Goal: Task Accomplishment & Management: Manage account settings

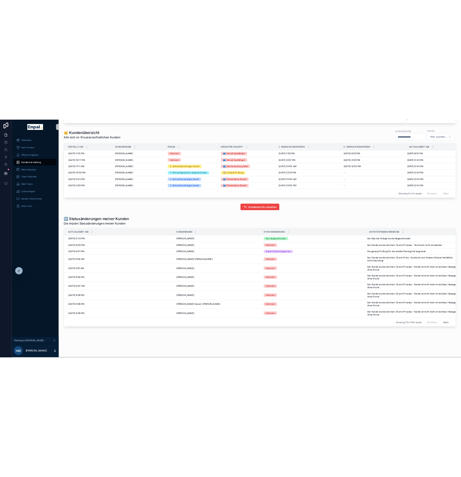
scroll to position [272, 0]
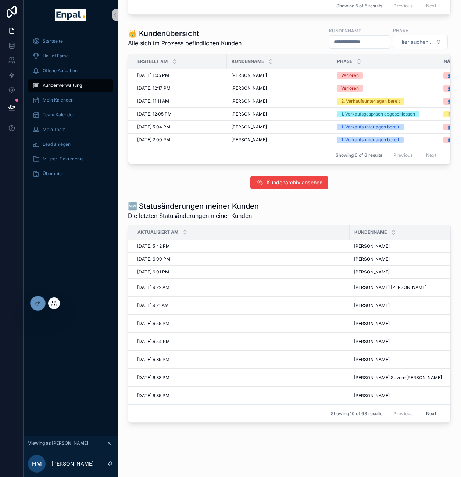
click at [54, 306] on icon at bounding box center [54, 303] width 6 height 6
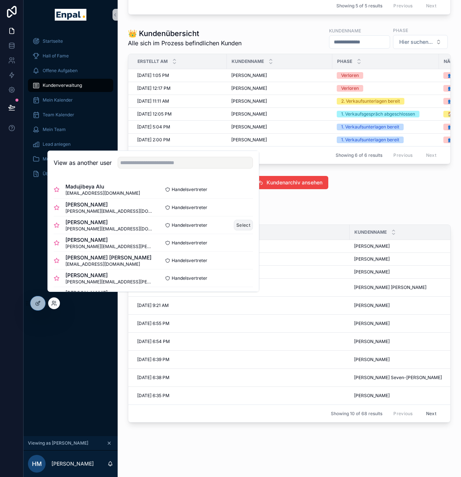
click at [234, 230] on button "Select" at bounding box center [243, 225] width 19 height 11
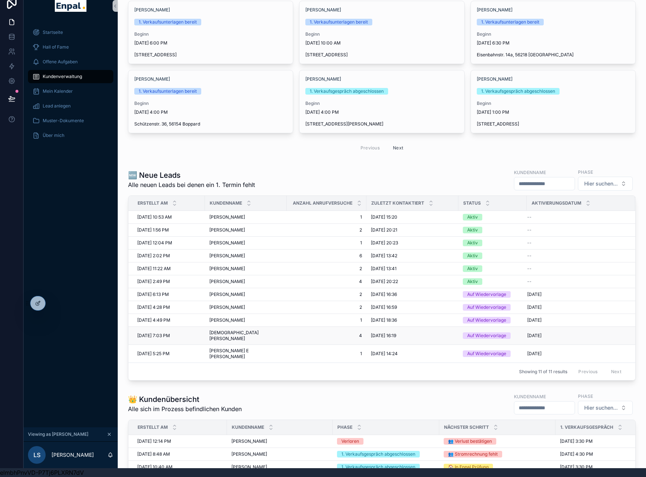
scroll to position [51, 0]
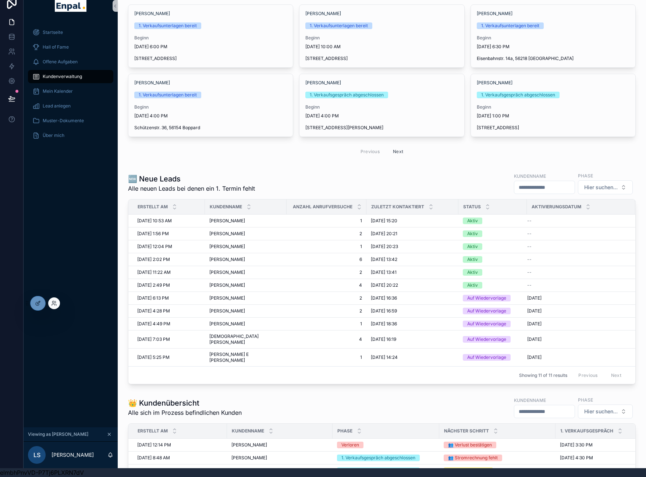
click at [58, 303] on div at bounding box center [54, 303] width 12 height 12
click at [55, 303] on icon at bounding box center [54, 303] width 6 height 6
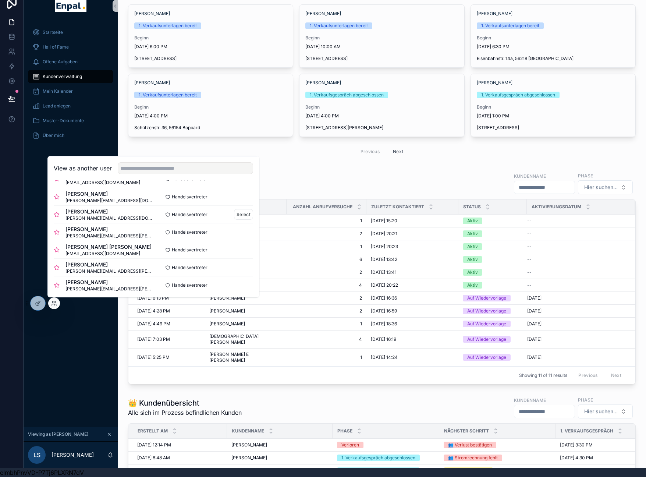
scroll to position [0, 0]
click at [237, 214] on button "Select" at bounding box center [243, 212] width 19 height 11
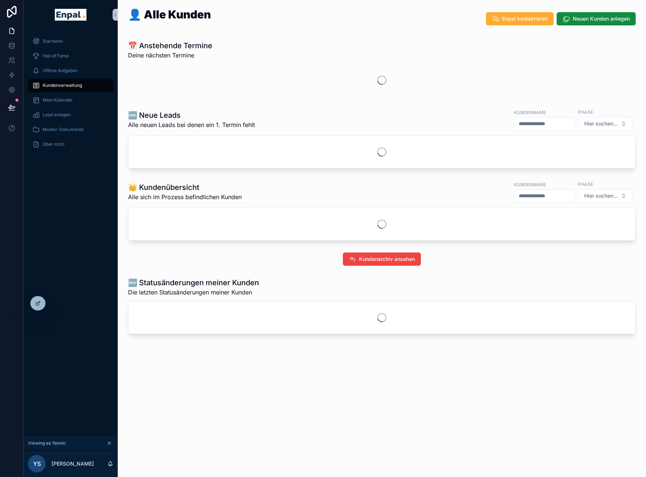
scroll to position [14, 0]
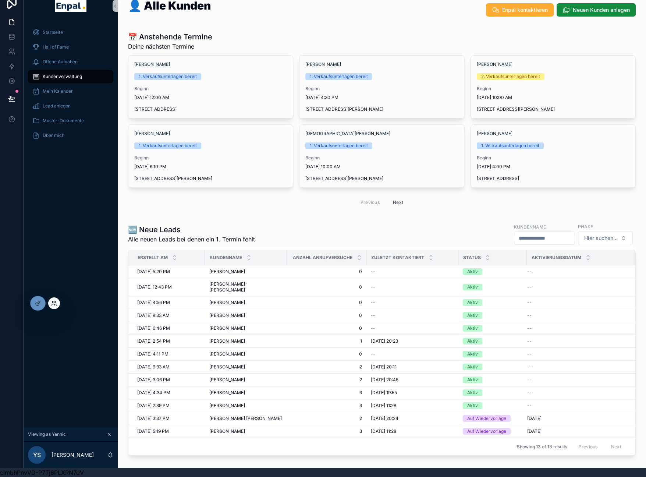
click at [51, 303] on icon at bounding box center [54, 303] width 6 height 6
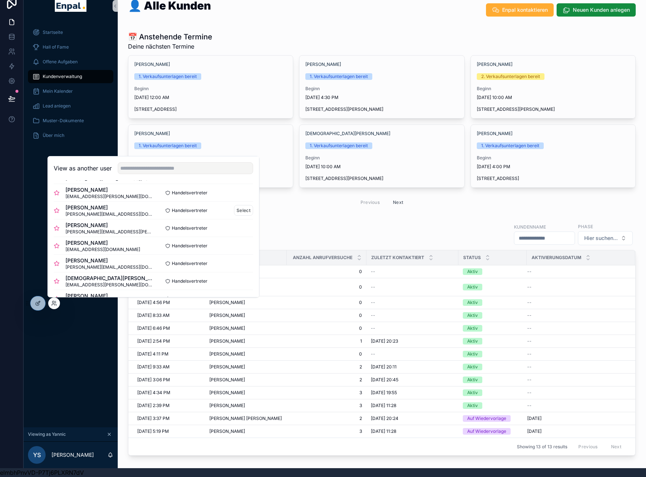
scroll to position [153, 0]
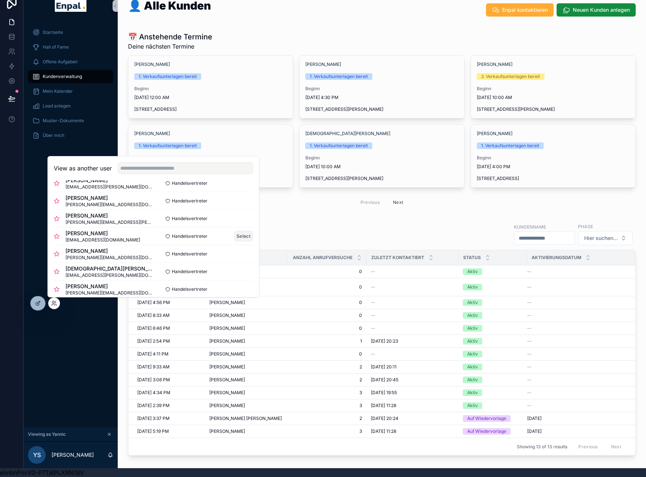
click at [240, 236] on button "Select" at bounding box center [243, 236] width 19 height 11
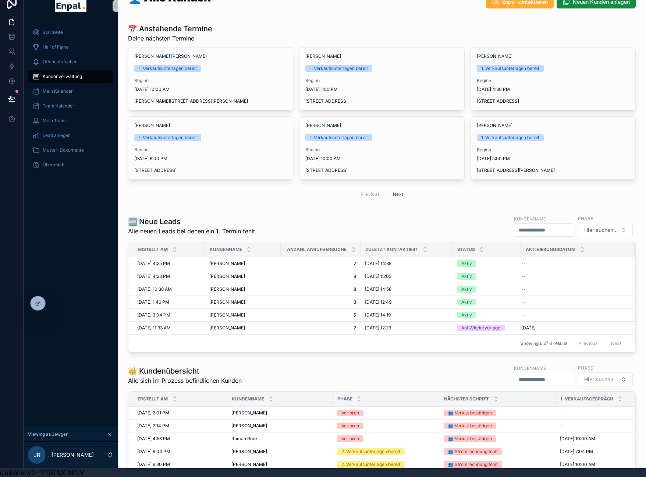
scroll to position [17, 0]
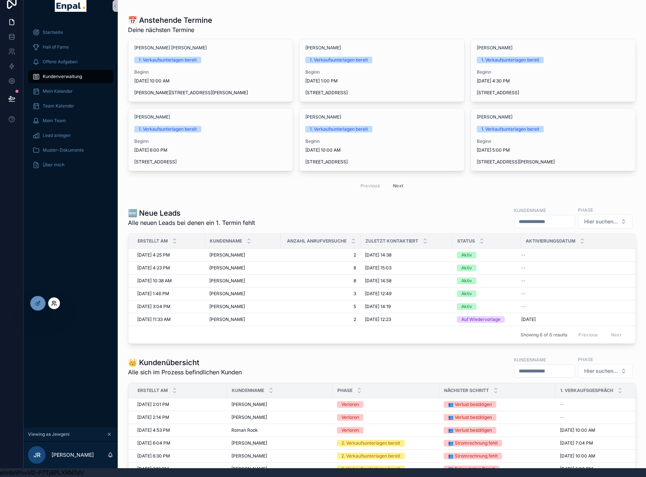
click at [51, 304] on icon at bounding box center [54, 303] width 6 height 6
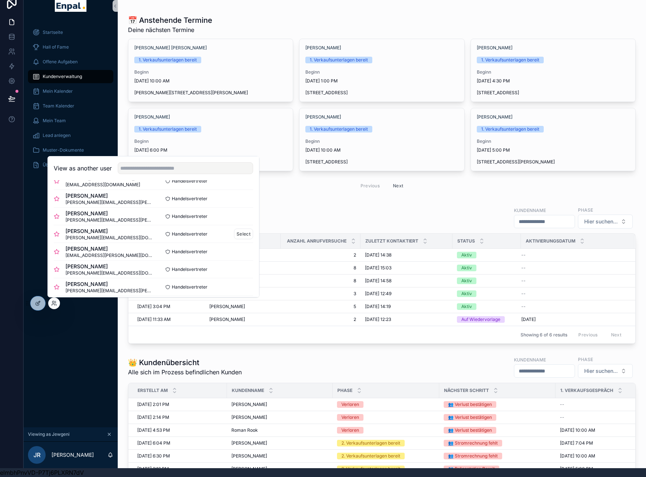
scroll to position [88, 0]
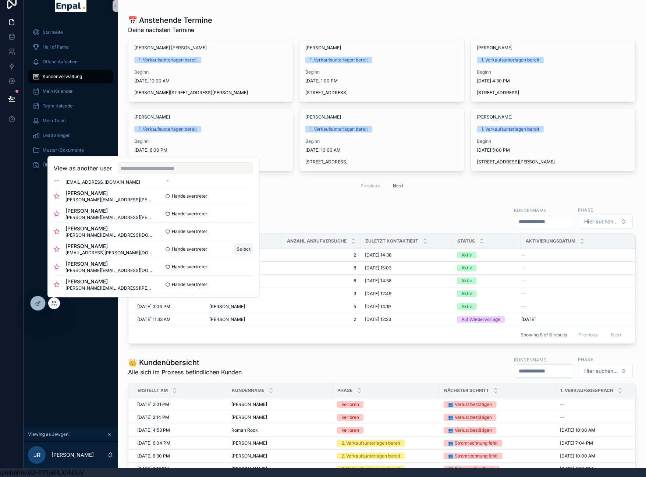
click at [235, 247] on button "Select" at bounding box center [243, 248] width 19 height 11
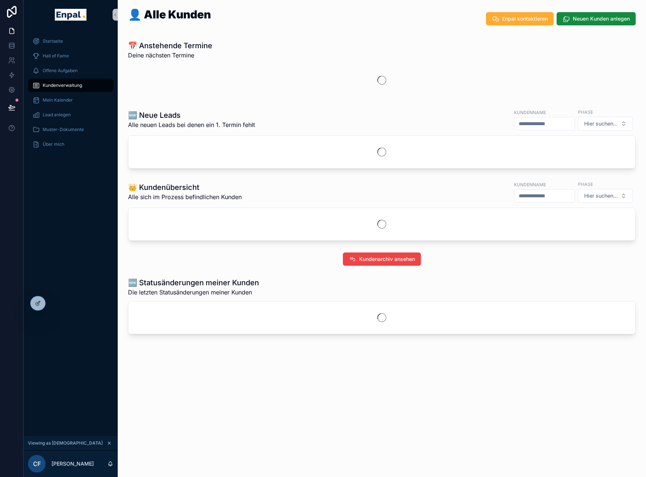
scroll to position [14, 0]
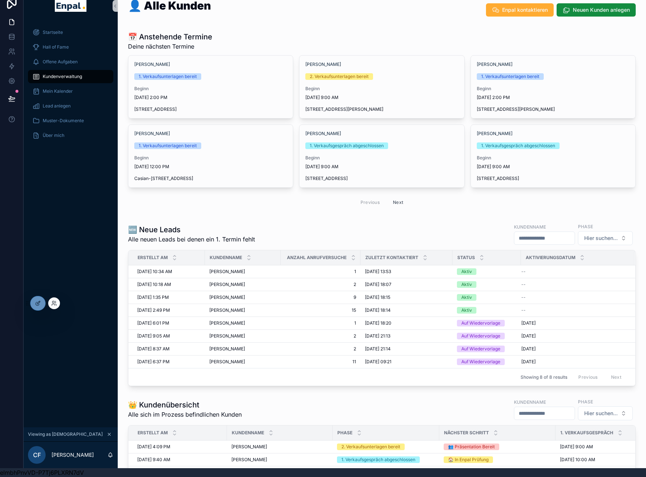
click at [57, 305] on div at bounding box center [54, 303] width 12 height 12
click at [54, 304] on icon at bounding box center [53, 304] width 3 height 1
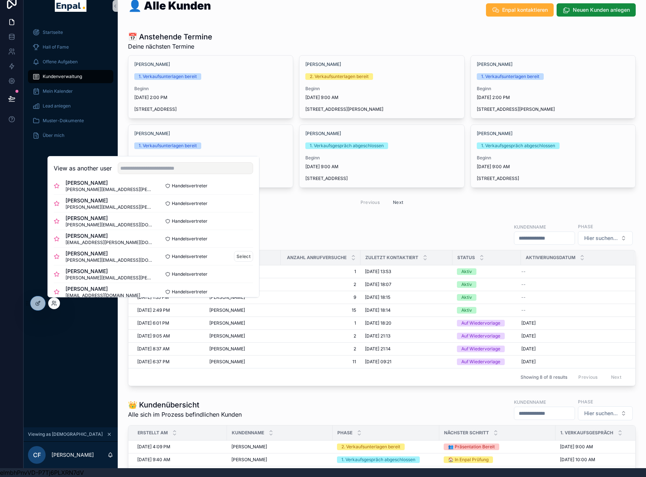
scroll to position [98, 0]
click at [234, 257] on button "Select" at bounding box center [243, 255] width 19 height 11
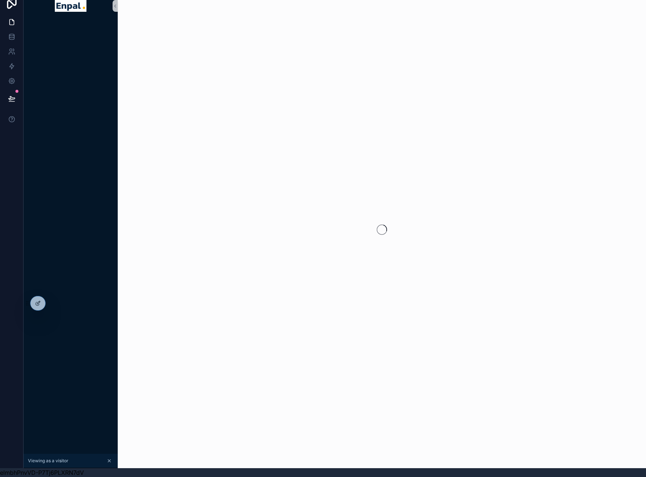
scroll to position [14, 0]
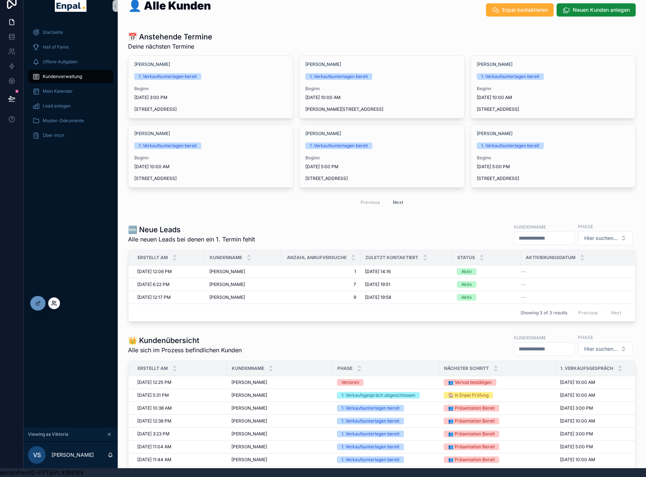
click at [54, 305] on icon at bounding box center [54, 303] width 6 height 6
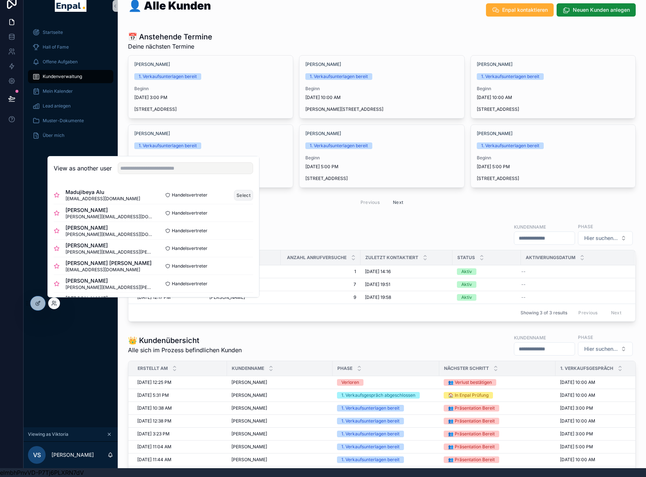
click at [235, 196] on button "Select" at bounding box center [243, 195] width 19 height 11
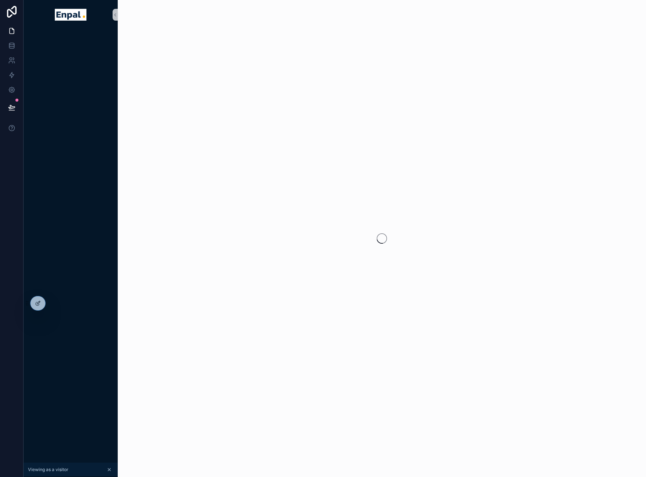
scroll to position [14, 0]
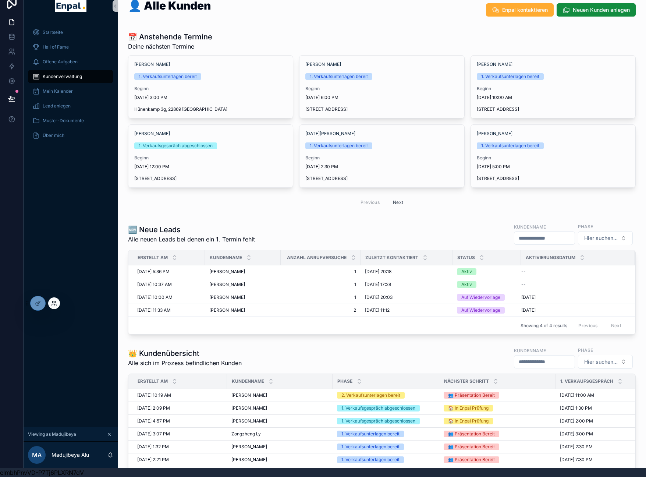
click at [57, 304] on icon at bounding box center [54, 303] width 6 height 6
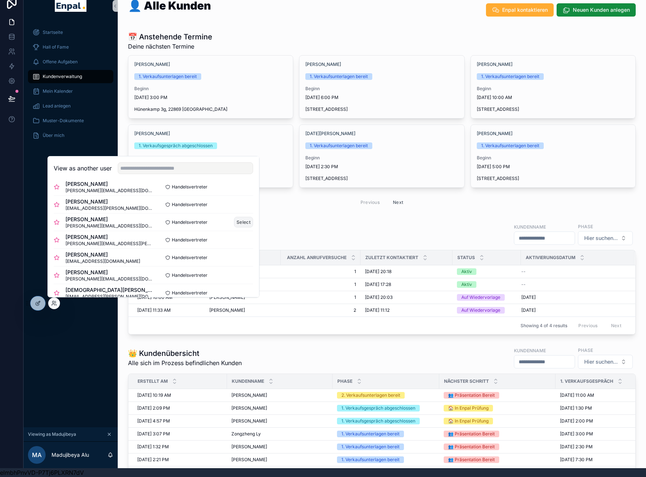
scroll to position [140, 0]
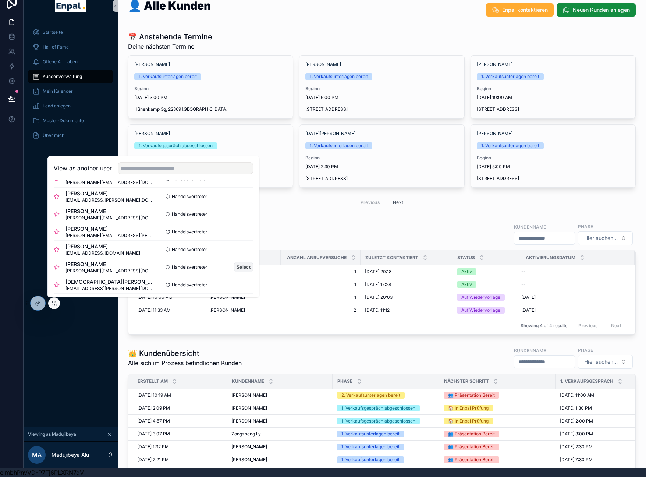
click at [240, 268] on button "Select" at bounding box center [243, 266] width 19 height 11
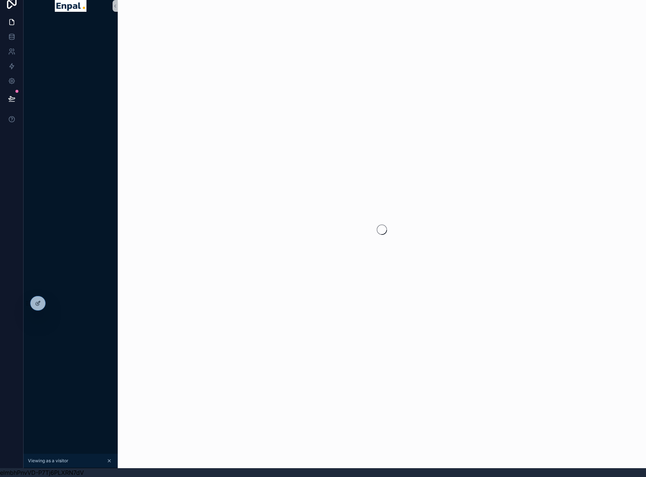
scroll to position [14, 0]
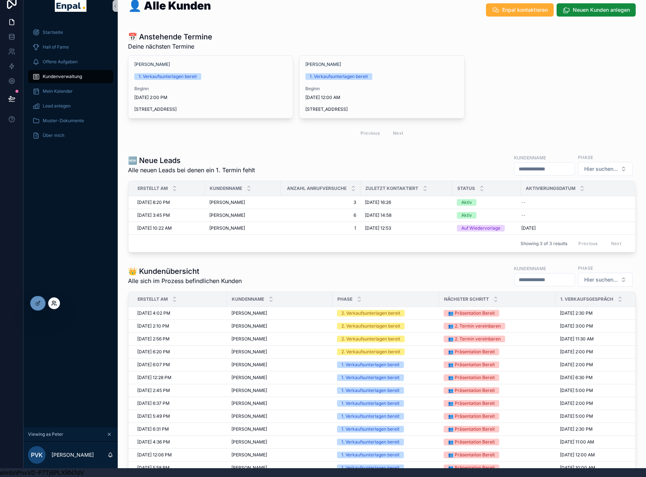
click at [51, 305] on icon at bounding box center [54, 303] width 6 height 6
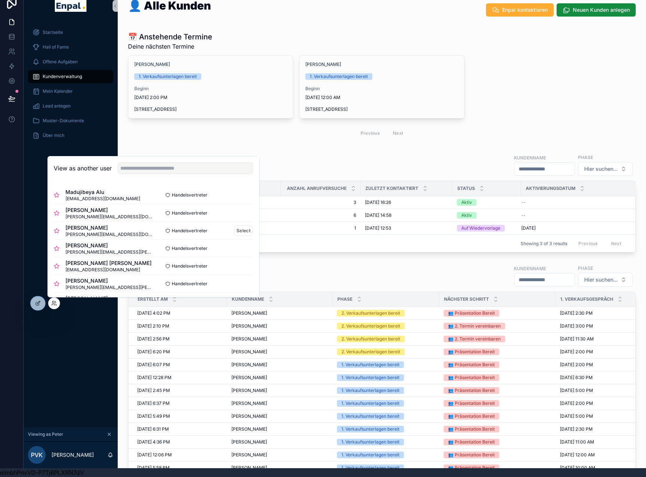
scroll to position [1, 0]
drag, startPoint x: 213, startPoint y: 255, endPoint x: 224, endPoint y: 306, distance: 51.9
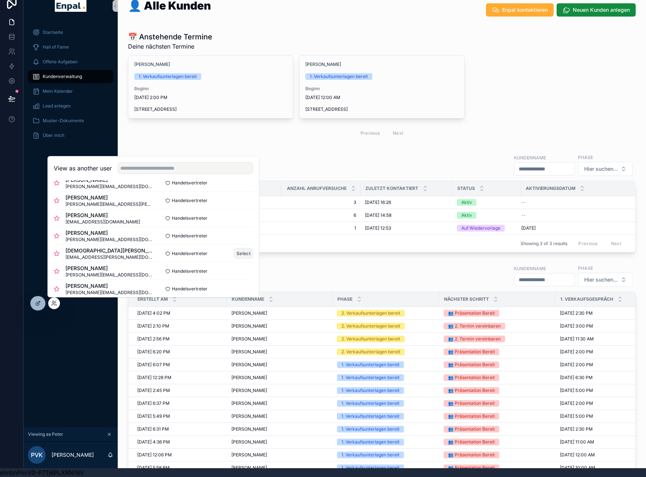
click at [242, 250] on button "Select" at bounding box center [243, 253] width 19 height 11
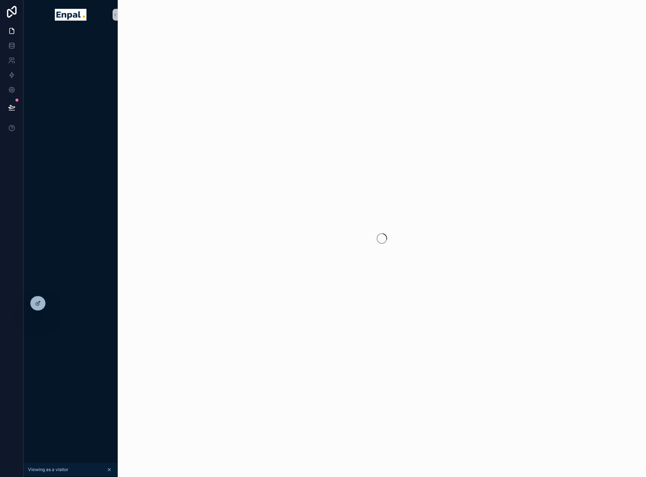
scroll to position [14, 0]
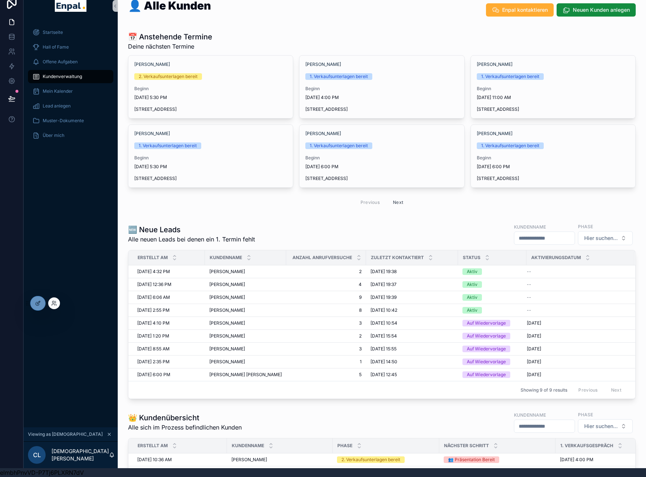
click at [58, 303] on div at bounding box center [54, 303] width 12 height 12
click at [57, 304] on div at bounding box center [54, 303] width 12 height 12
click at [51, 303] on icon at bounding box center [54, 303] width 6 height 6
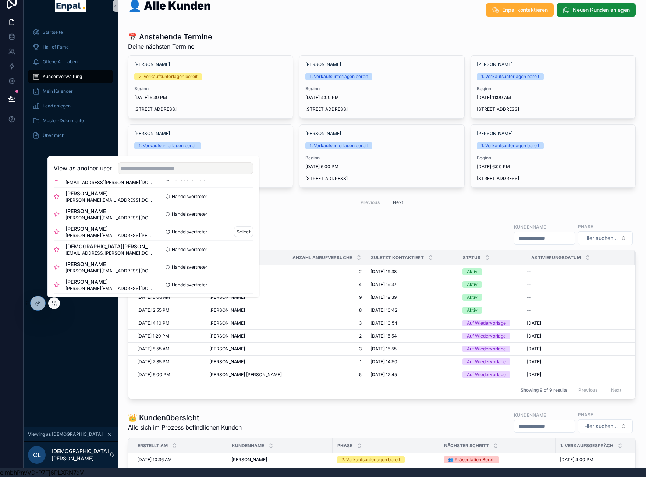
scroll to position [245, 0]
click at [243, 231] on button "Select" at bounding box center [243, 232] width 19 height 11
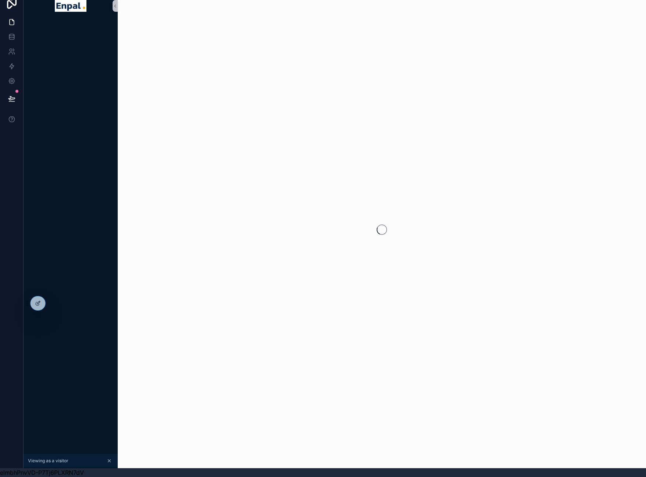
scroll to position [14, 0]
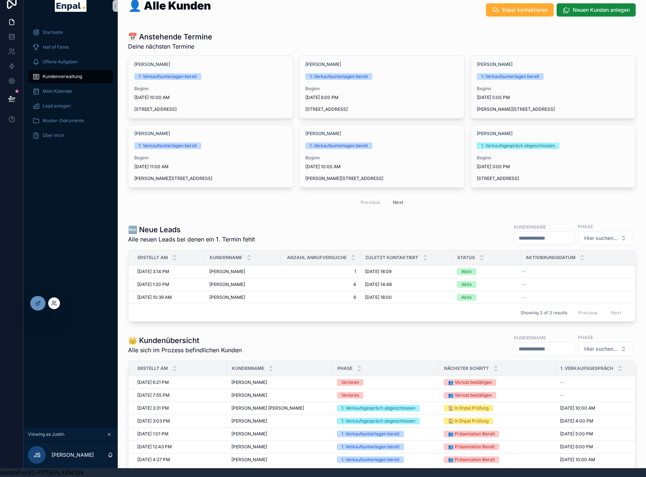
click at [57, 301] on div at bounding box center [54, 303] width 12 height 12
click at [55, 302] on icon at bounding box center [54, 303] width 6 height 6
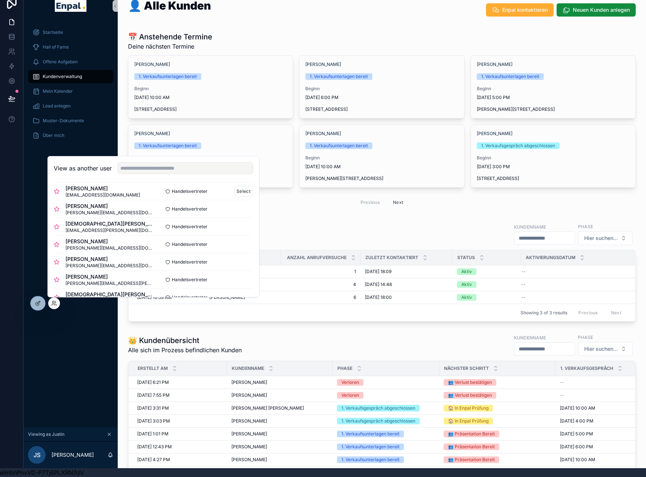
scroll to position [201, 0]
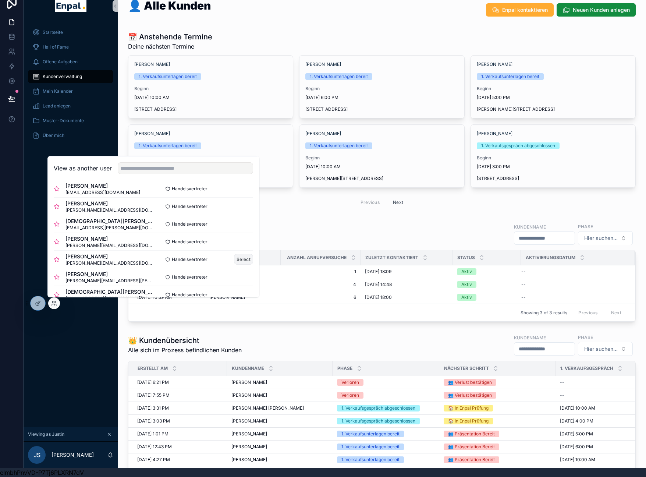
click at [234, 257] on button "Select" at bounding box center [243, 259] width 19 height 11
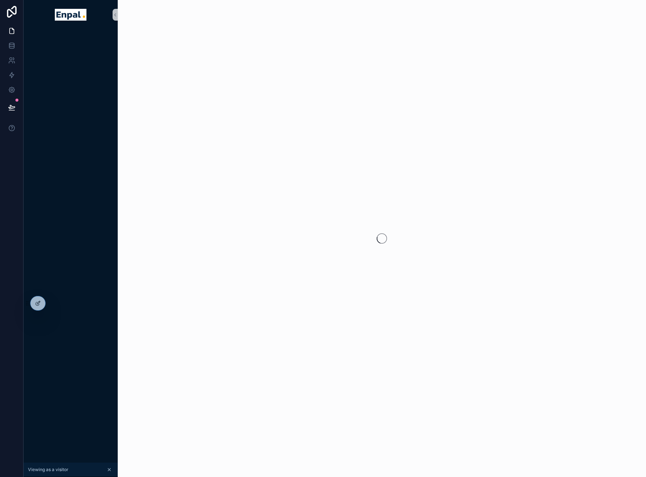
scroll to position [14, 0]
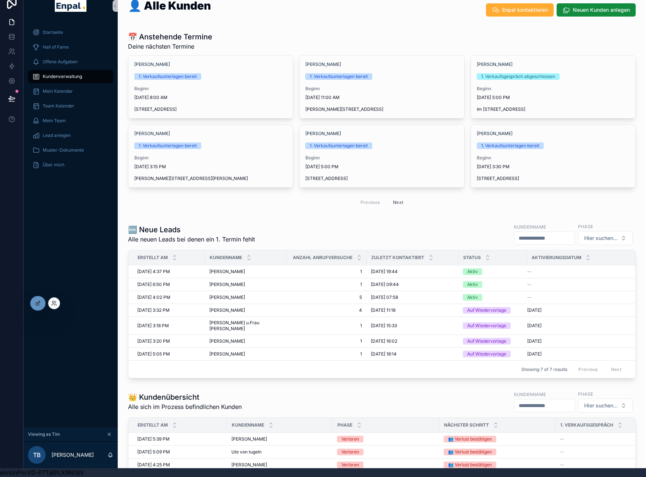
click at [58, 303] on div at bounding box center [54, 303] width 12 height 12
click at [56, 304] on icon at bounding box center [56, 304] width 1 height 1
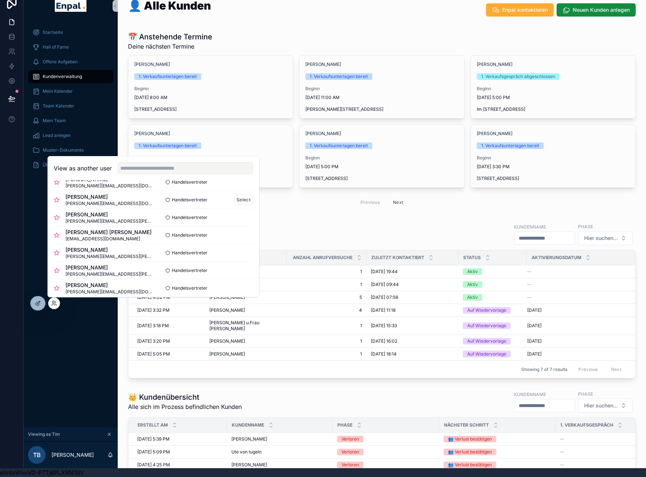
scroll to position [46, 0]
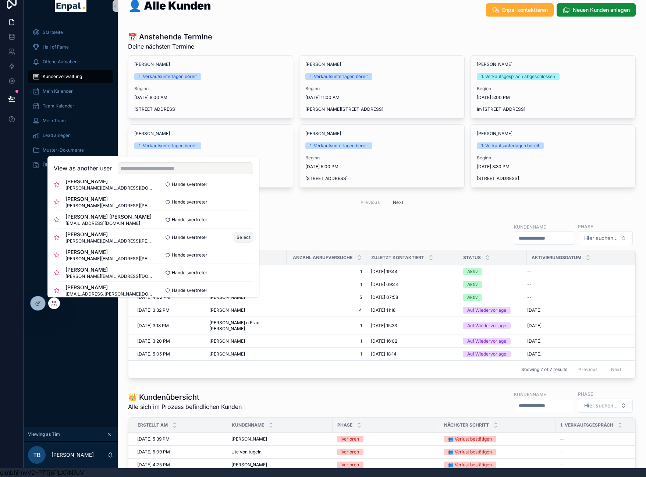
click at [238, 238] on button "Select" at bounding box center [243, 237] width 19 height 11
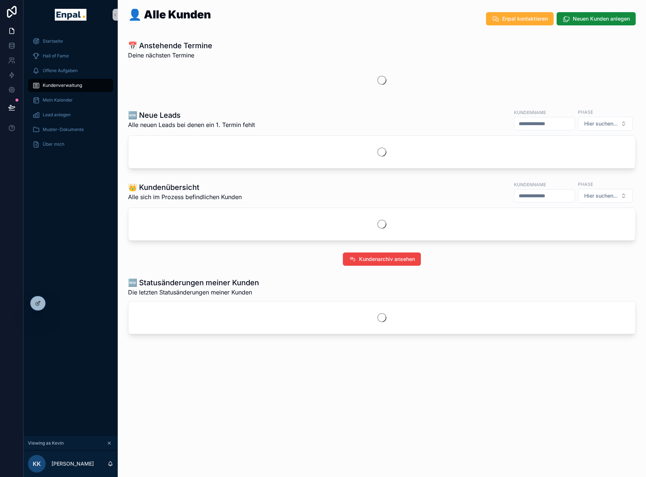
scroll to position [14, 0]
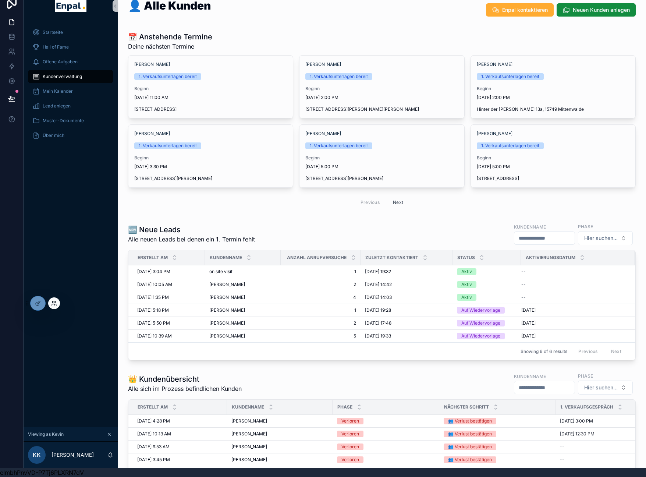
click at [54, 302] on icon at bounding box center [53, 302] width 2 height 2
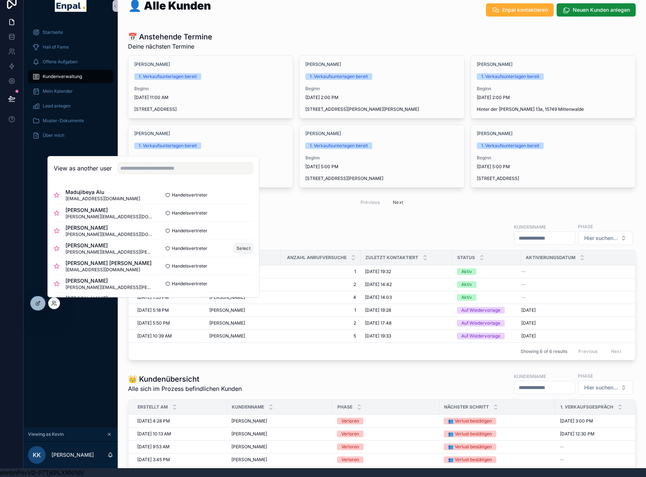
click at [235, 249] on button "Select" at bounding box center [243, 248] width 19 height 11
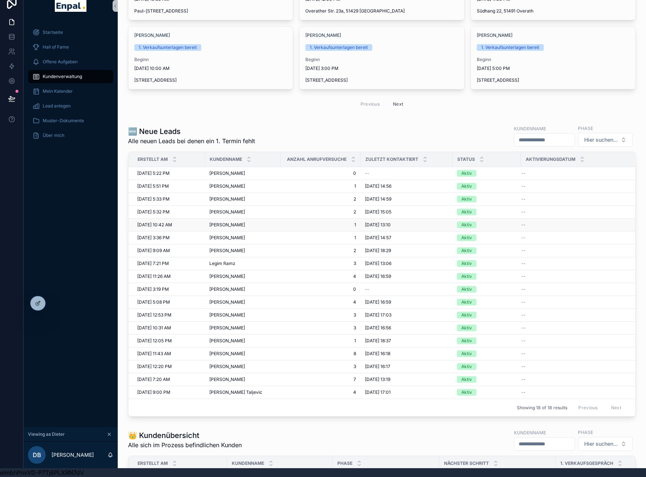
scroll to position [99, 0]
click at [54, 304] on icon at bounding box center [53, 304] width 3 height 1
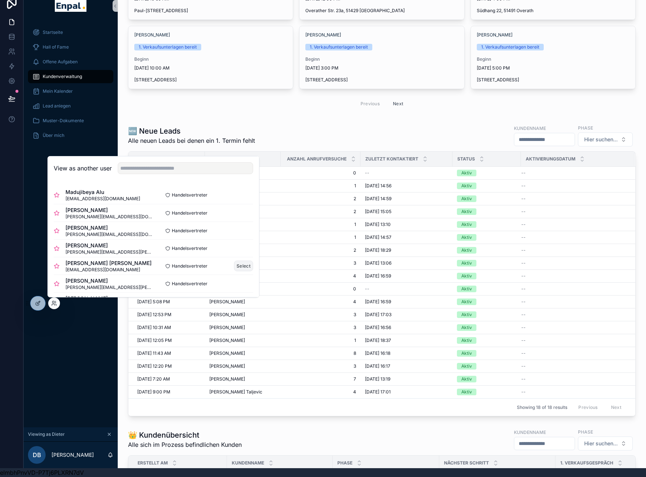
click at [237, 267] on button "Select" at bounding box center [243, 265] width 19 height 11
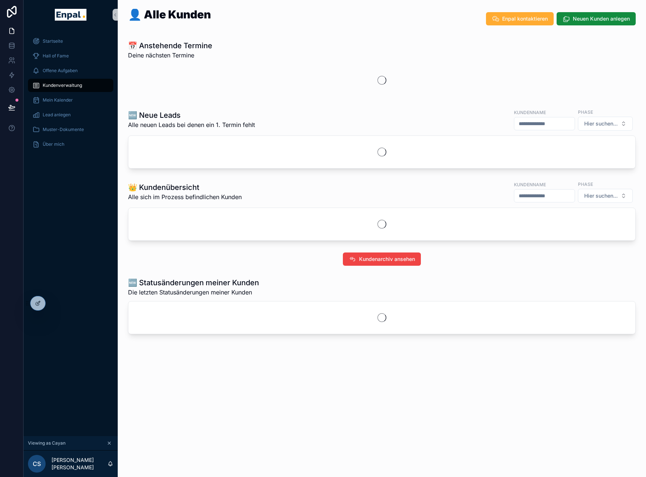
scroll to position [14, 0]
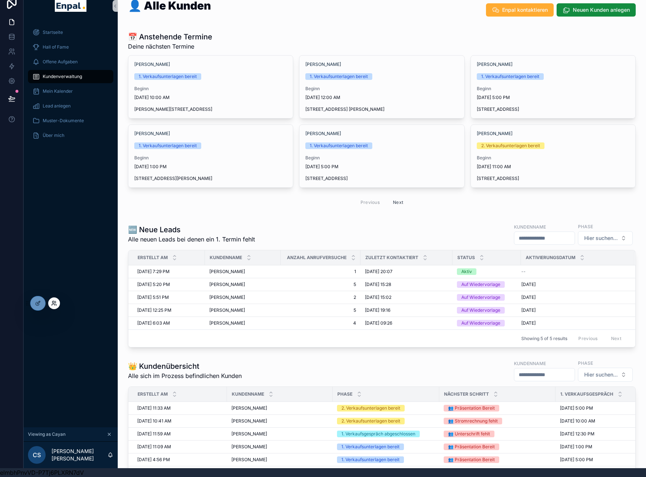
click at [53, 303] on icon at bounding box center [53, 302] width 2 height 2
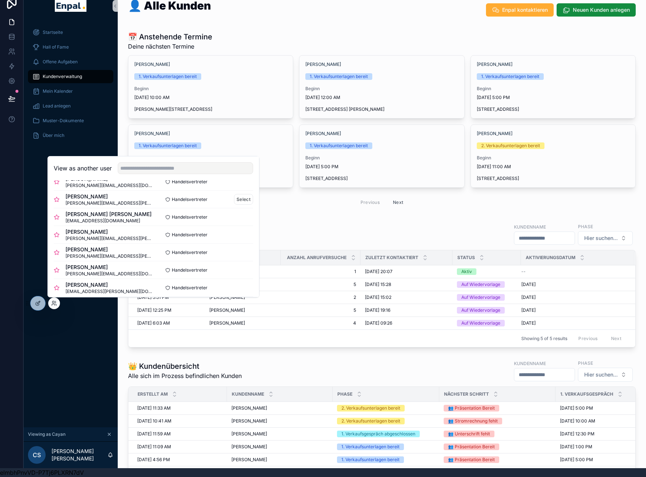
scroll to position [56, 0]
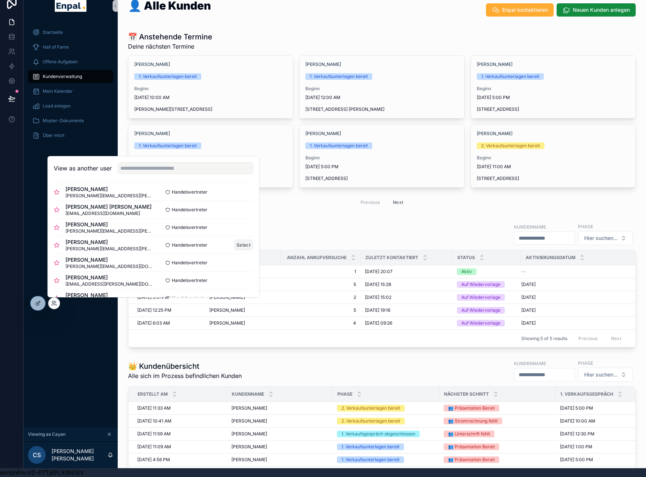
click at [241, 244] on button "Select" at bounding box center [243, 244] width 19 height 11
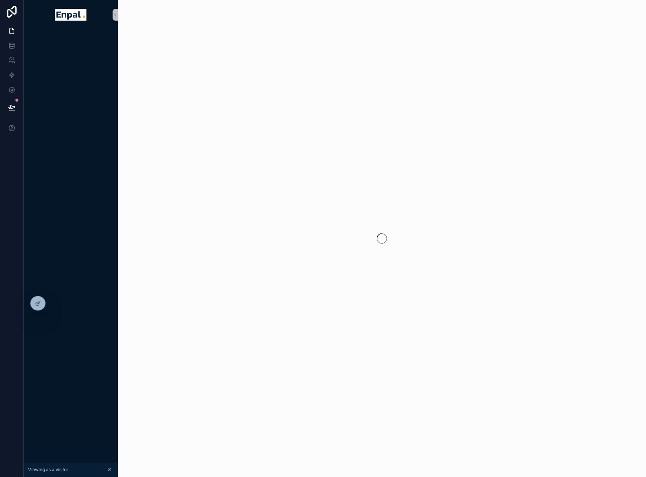
scroll to position [14, 0]
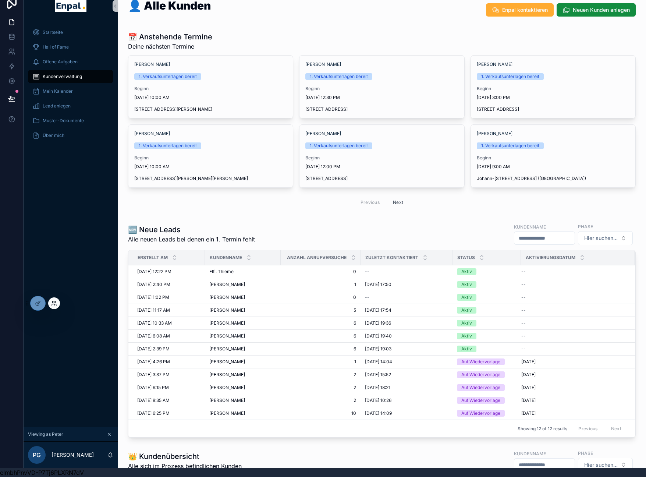
click at [53, 303] on icon at bounding box center [54, 303] width 6 height 6
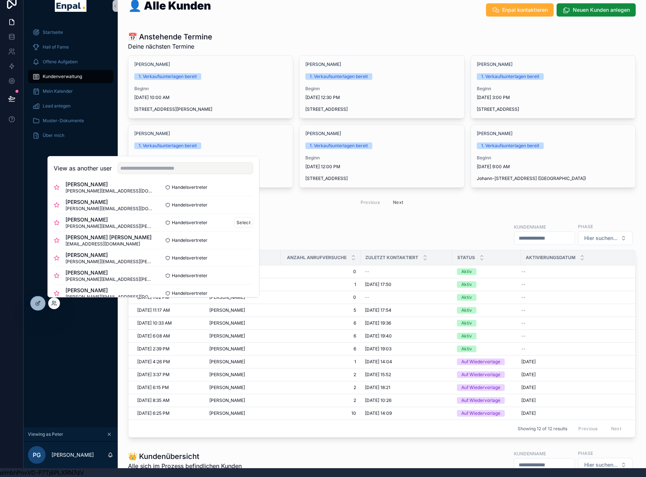
scroll to position [85, 0]
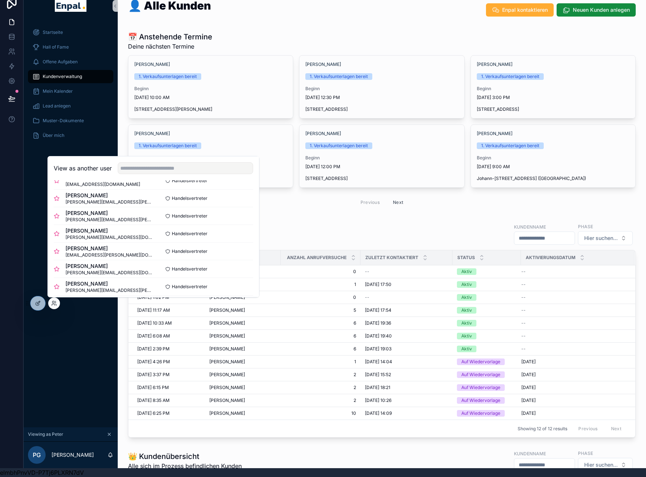
drag, startPoint x: 235, startPoint y: 232, endPoint x: 259, endPoint y: 228, distance: 23.4
click at [0, 0] on button "Select" at bounding box center [0, 0] width 0 height 0
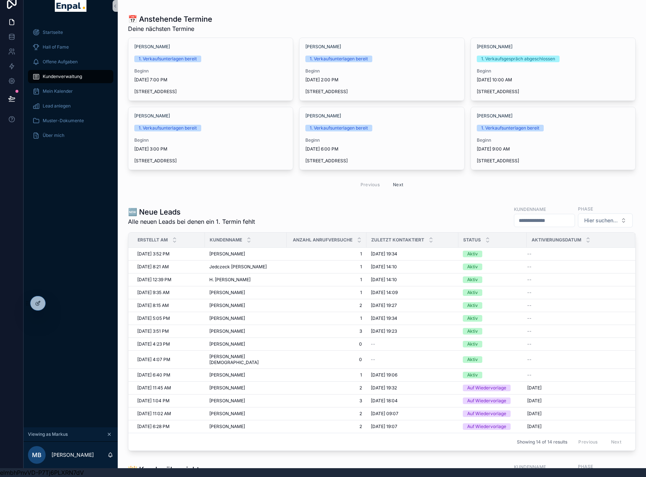
scroll to position [23, 0]
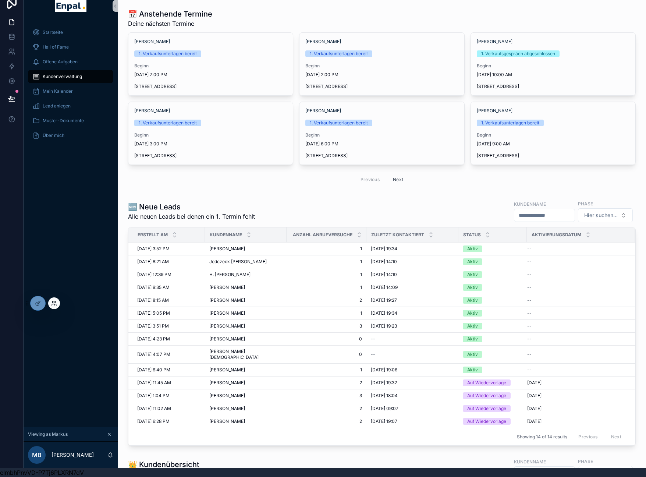
click at [57, 302] on icon at bounding box center [54, 303] width 6 height 6
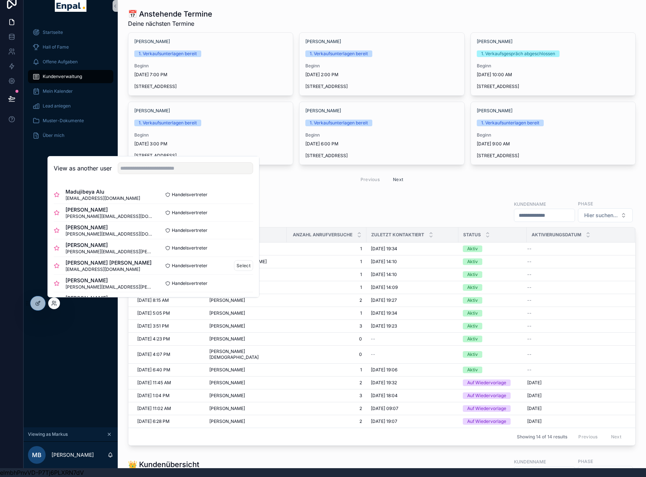
scroll to position [0, 0]
click at [239, 245] on button "Select" at bounding box center [243, 248] width 19 height 11
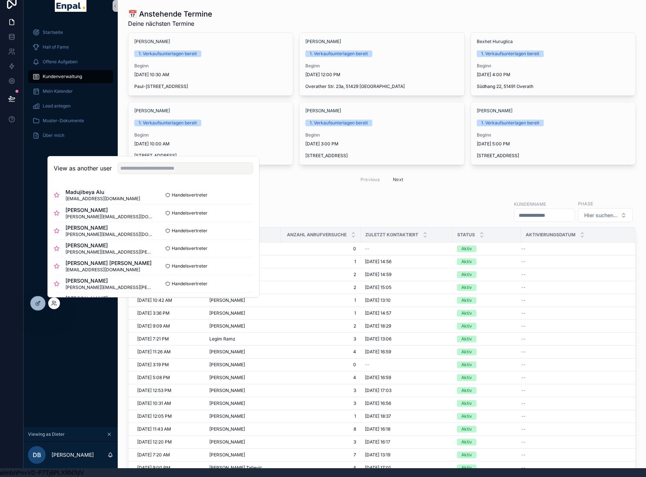
click at [39, 199] on div "Startseite Hall of Fame Offene Aufgaben Kundenverwaltung Mein Kalender Lead anl…" at bounding box center [71, 224] width 94 height 406
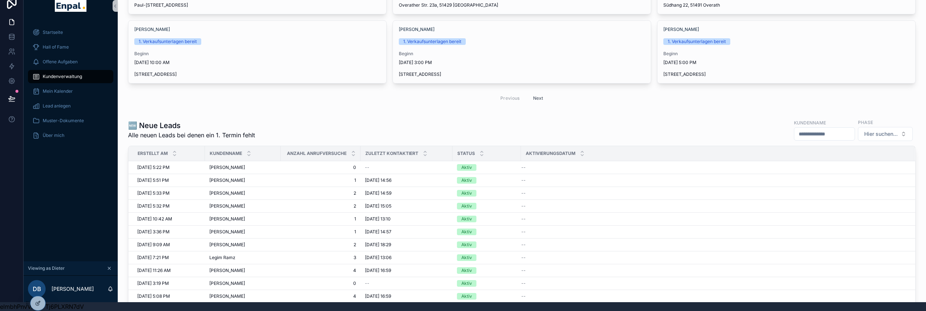
scroll to position [104, 0]
click at [54, 303] on icon at bounding box center [54, 303] width 6 height 6
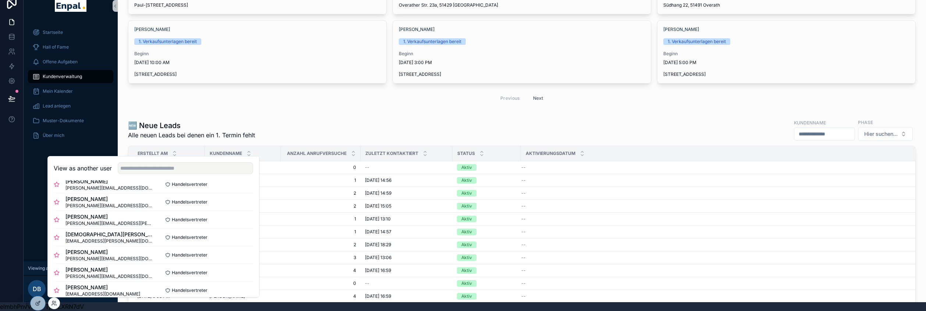
scroll to position [265, 0]
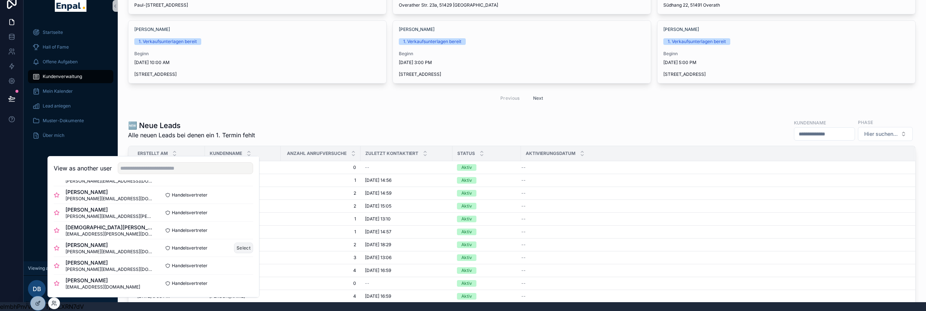
click at [241, 245] on button "Select" at bounding box center [243, 247] width 19 height 11
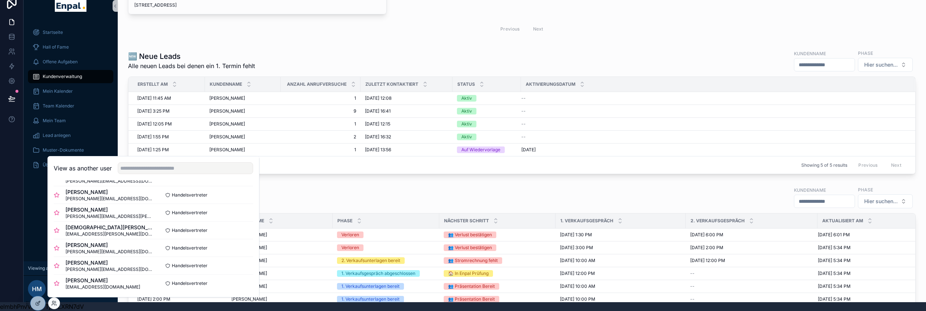
click at [127, 103] on div "🆕 Neue Leads Alle neuen Leads bei denen ein 1. Termin fehlt Kundenname Phase Hi…" at bounding box center [522, 111] width 796 height 131
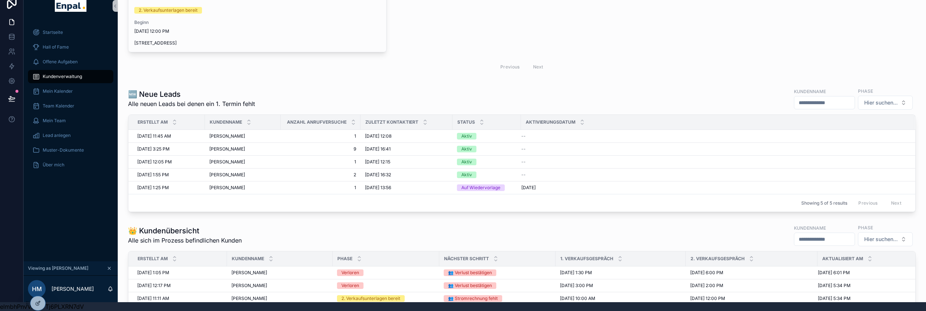
scroll to position [0, 0]
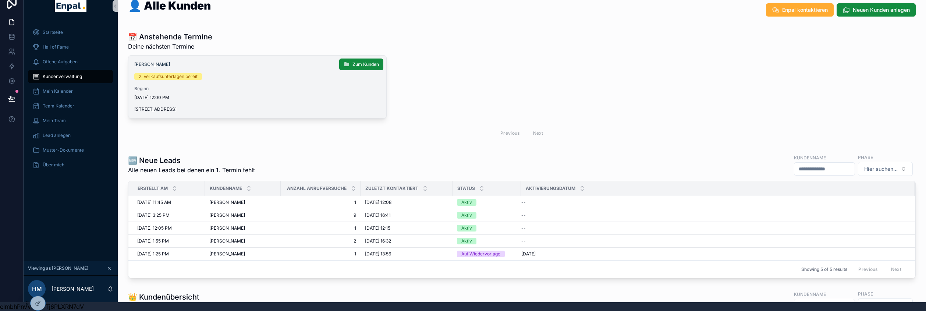
click at [220, 95] on span "[DATE] 12:00 PM" at bounding box center [257, 98] width 246 height 6
click at [367, 61] on span "Zum Kunden" at bounding box center [365, 64] width 26 height 6
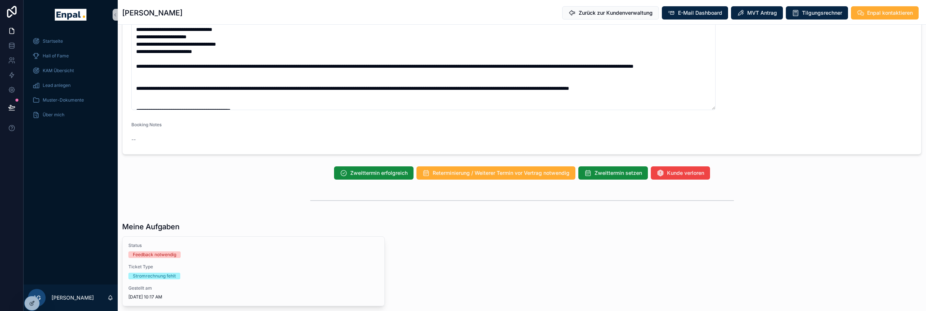
scroll to position [713, 0]
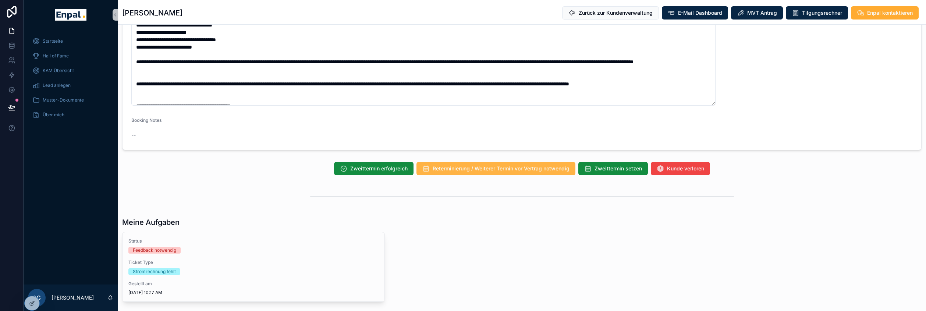
click at [469, 172] on span "Reterminierung / Weiterer Termin vor Vertrag notwendig" at bounding box center [501, 168] width 137 height 7
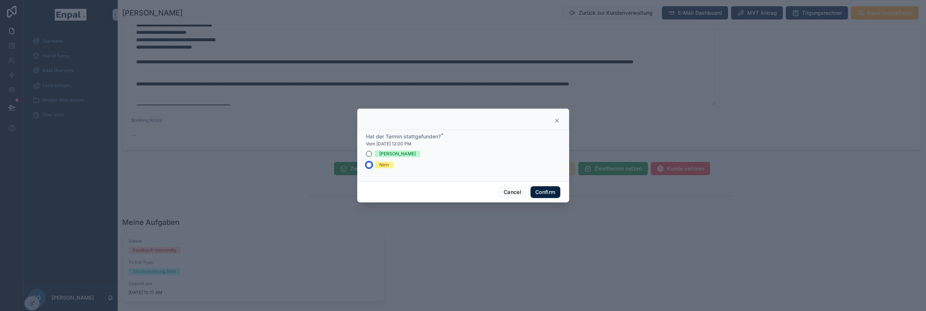
click at [366, 168] on button "Nein" at bounding box center [369, 165] width 6 height 6
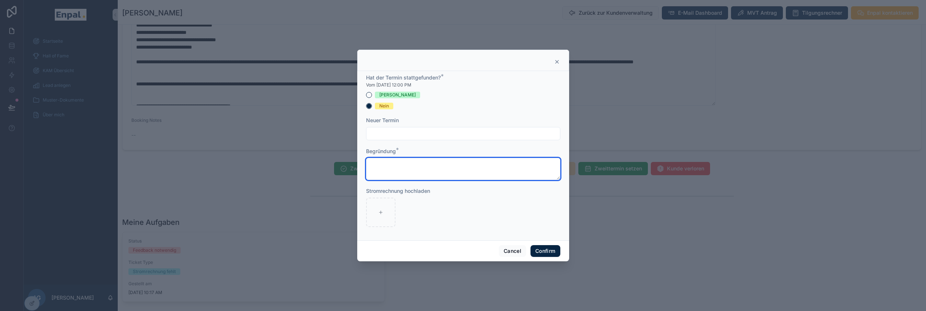
click at [389, 166] on textarea at bounding box center [463, 169] width 194 height 22
type textarea "**********"
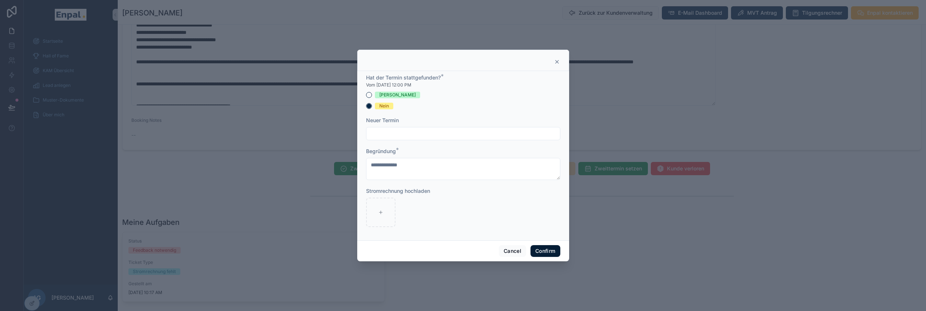
click at [544, 252] on button "Confirm" at bounding box center [544, 251] width 29 height 12
